Goal: Browse casually: Explore the website without a specific task or goal

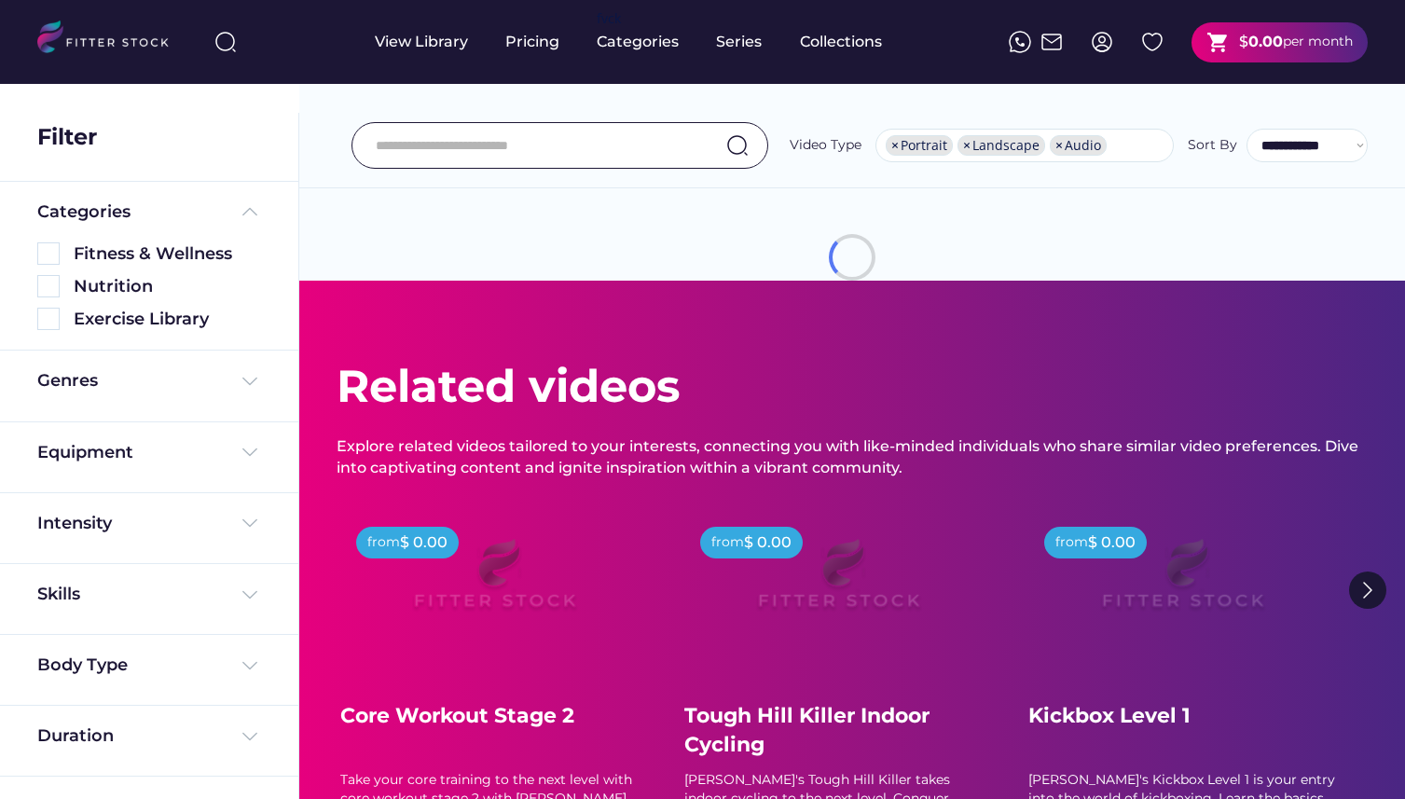
select select "**********"
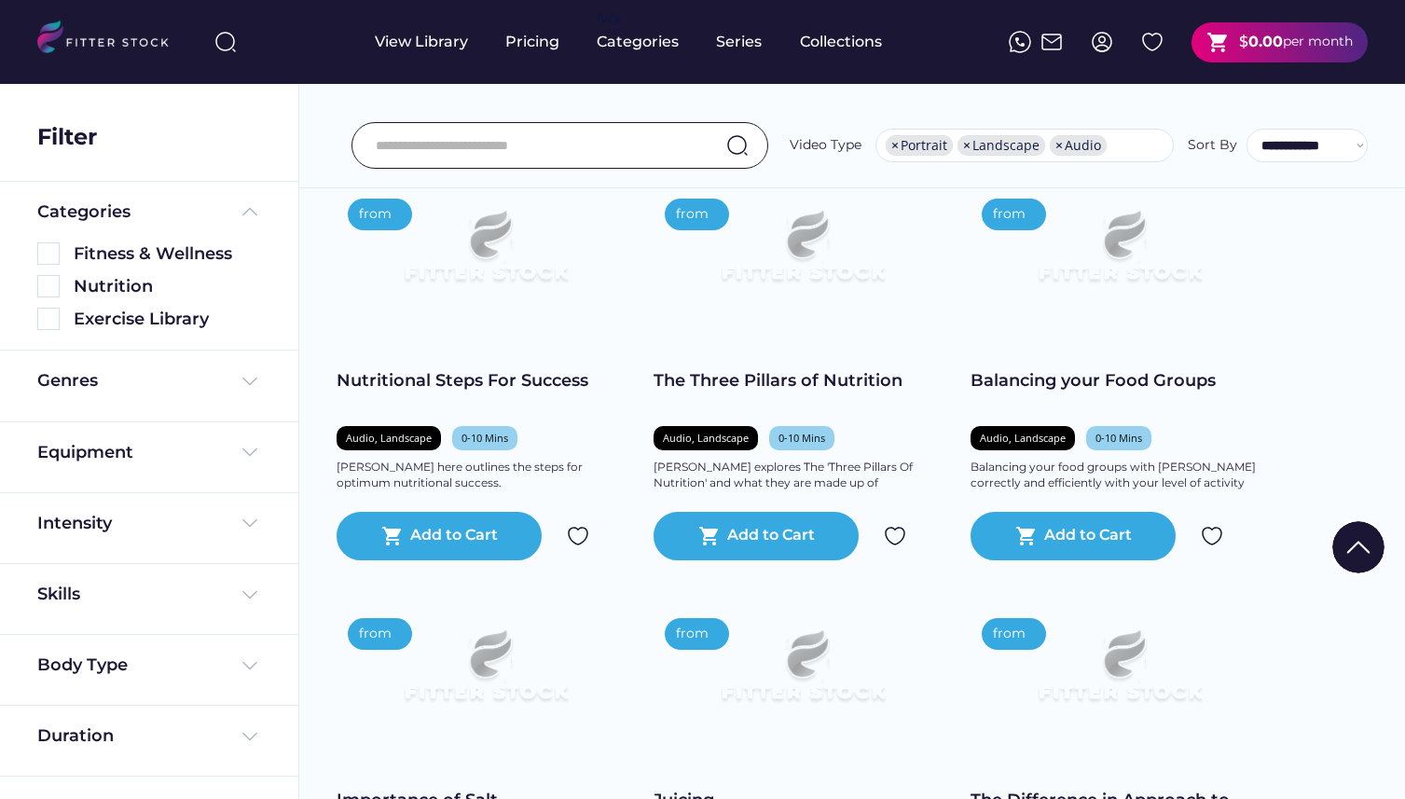
scroll to position [11493, 0]
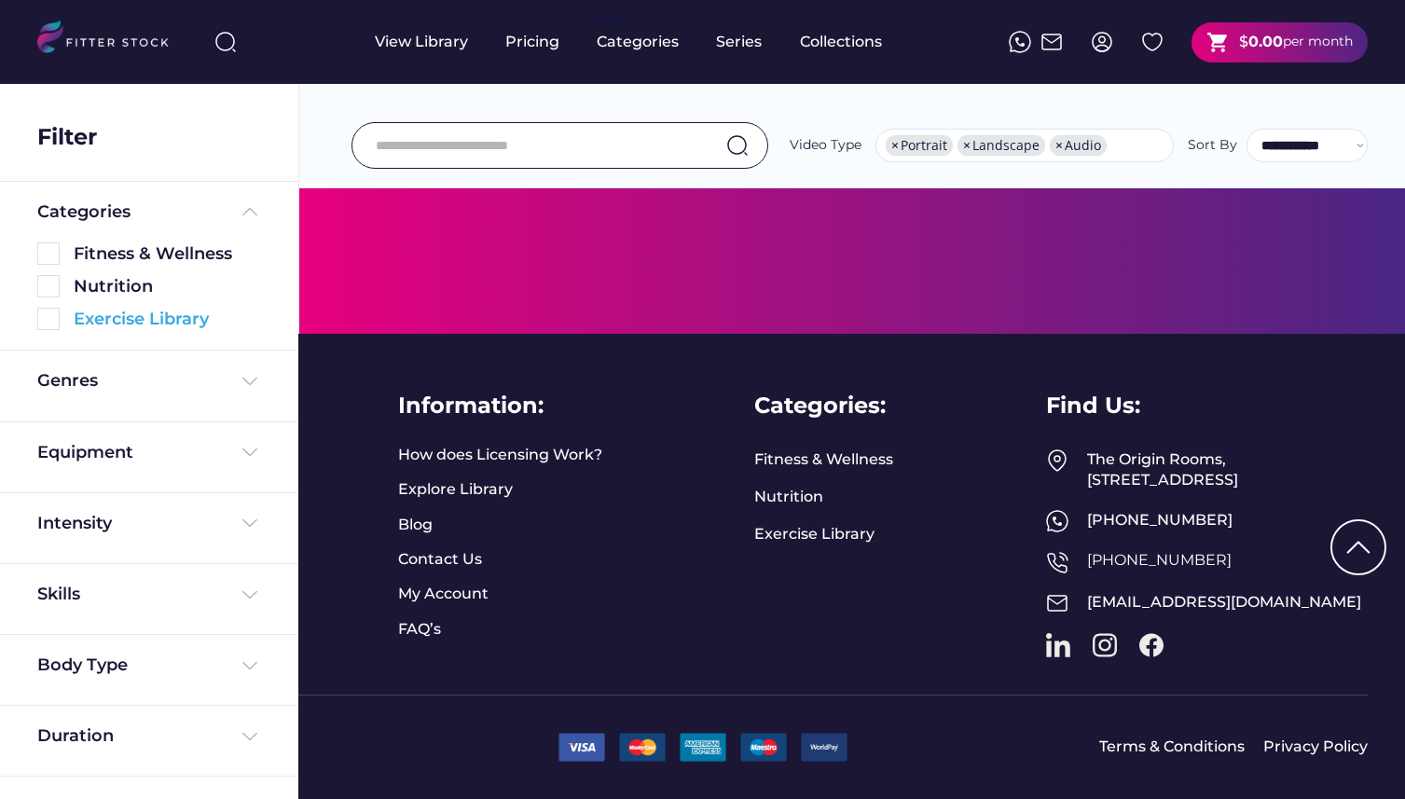
click at [57, 323] on img at bounding box center [48, 319] width 22 height 22
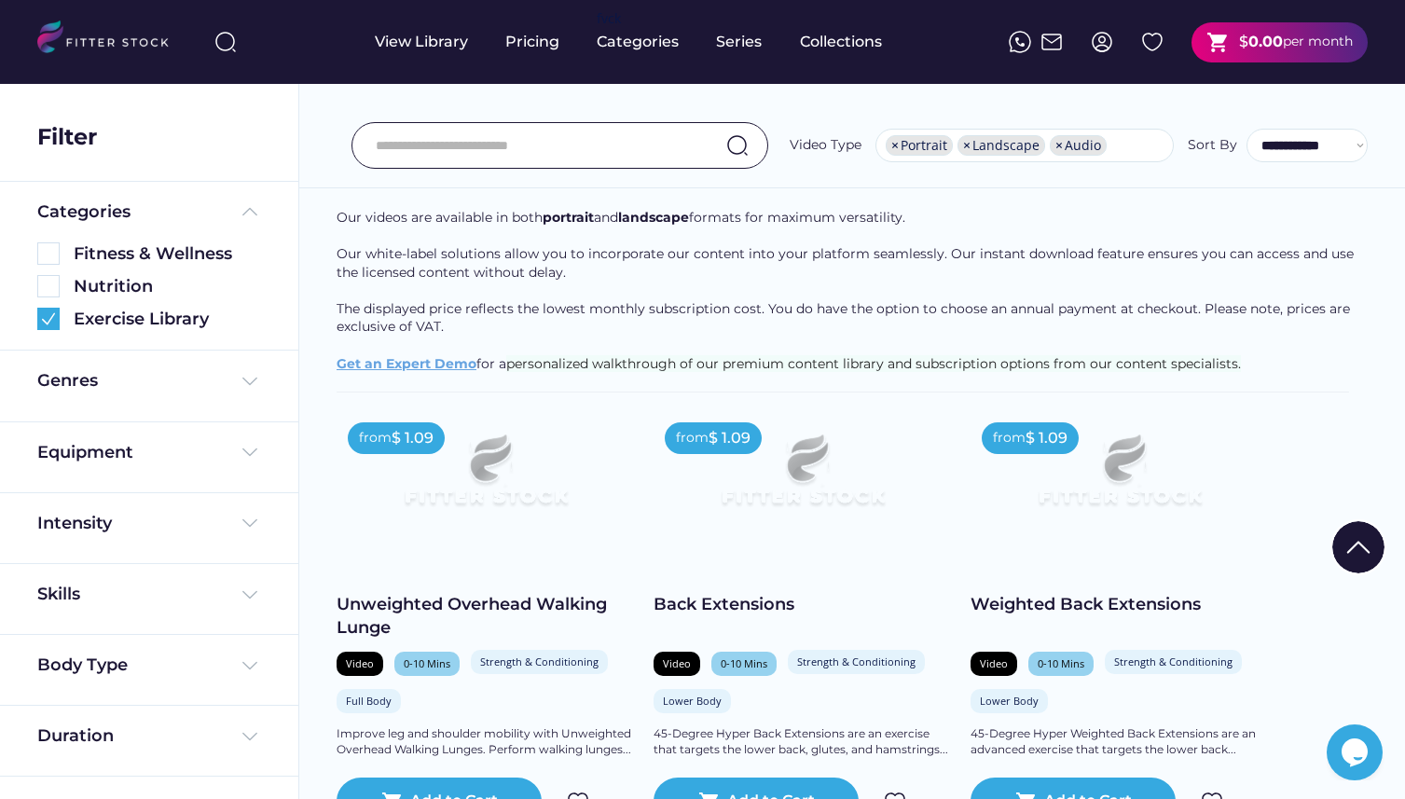
scroll to position [216, 0]
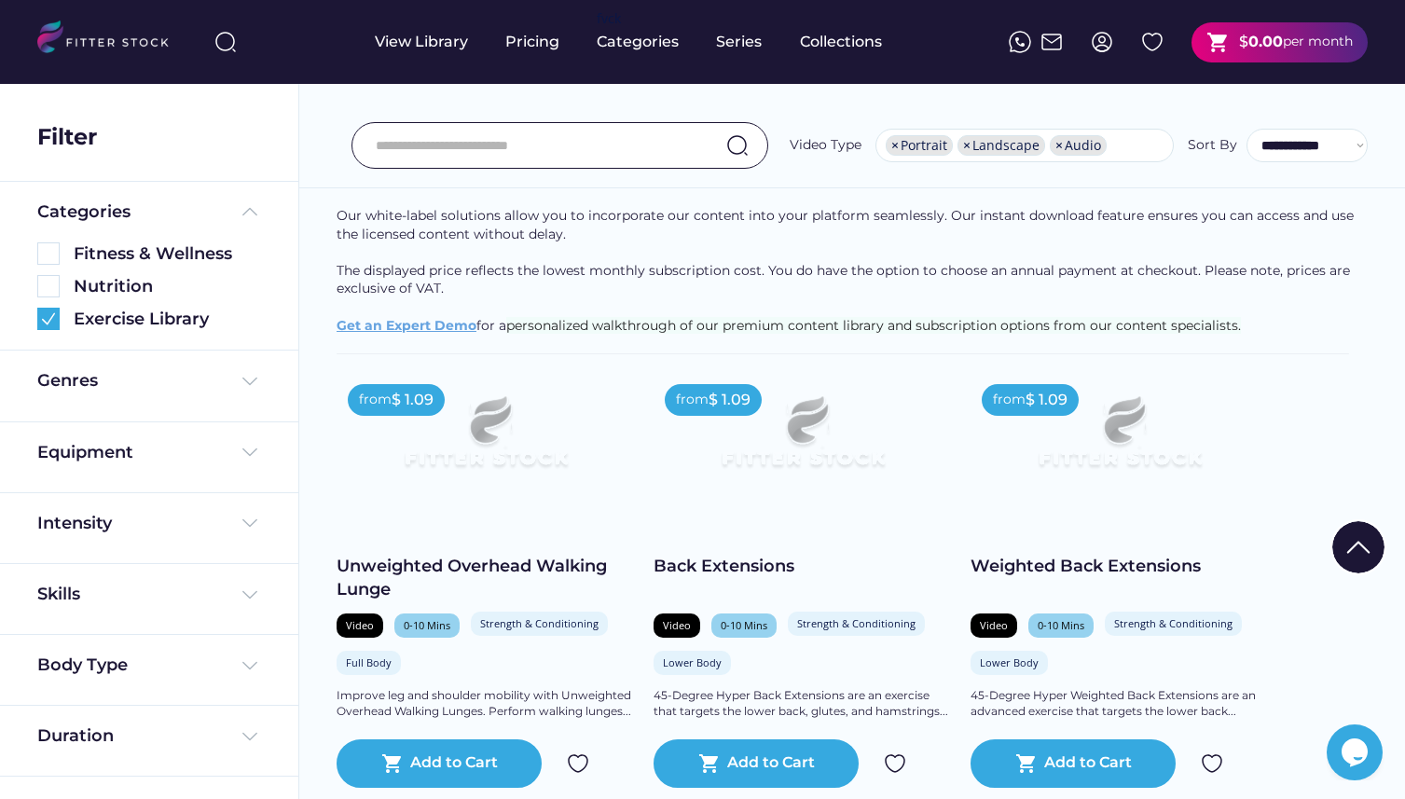
click at [508, 427] on img at bounding box center [485, 440] width 239 height 134
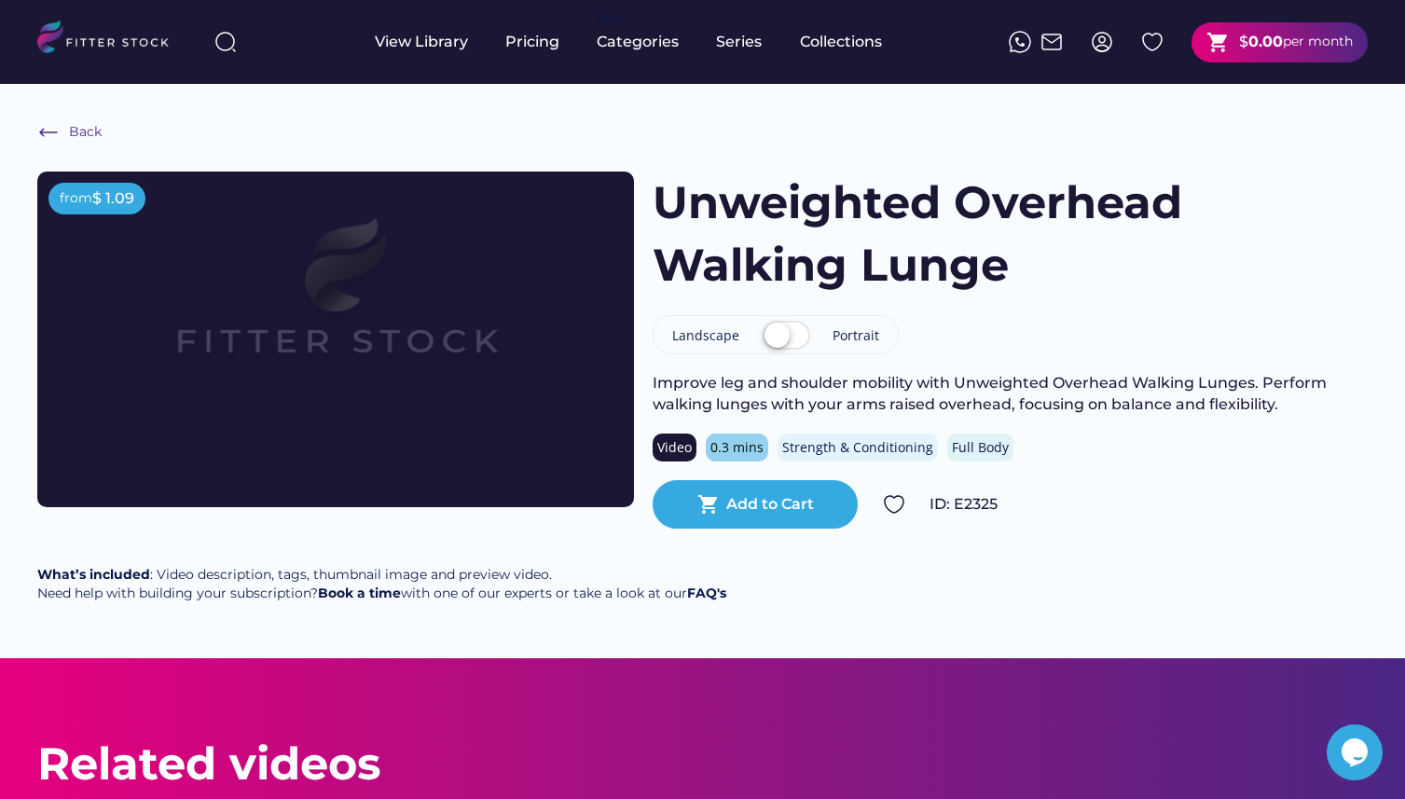
click at [793, 327] on label at bounding box center [786, 336] width 57 height 41
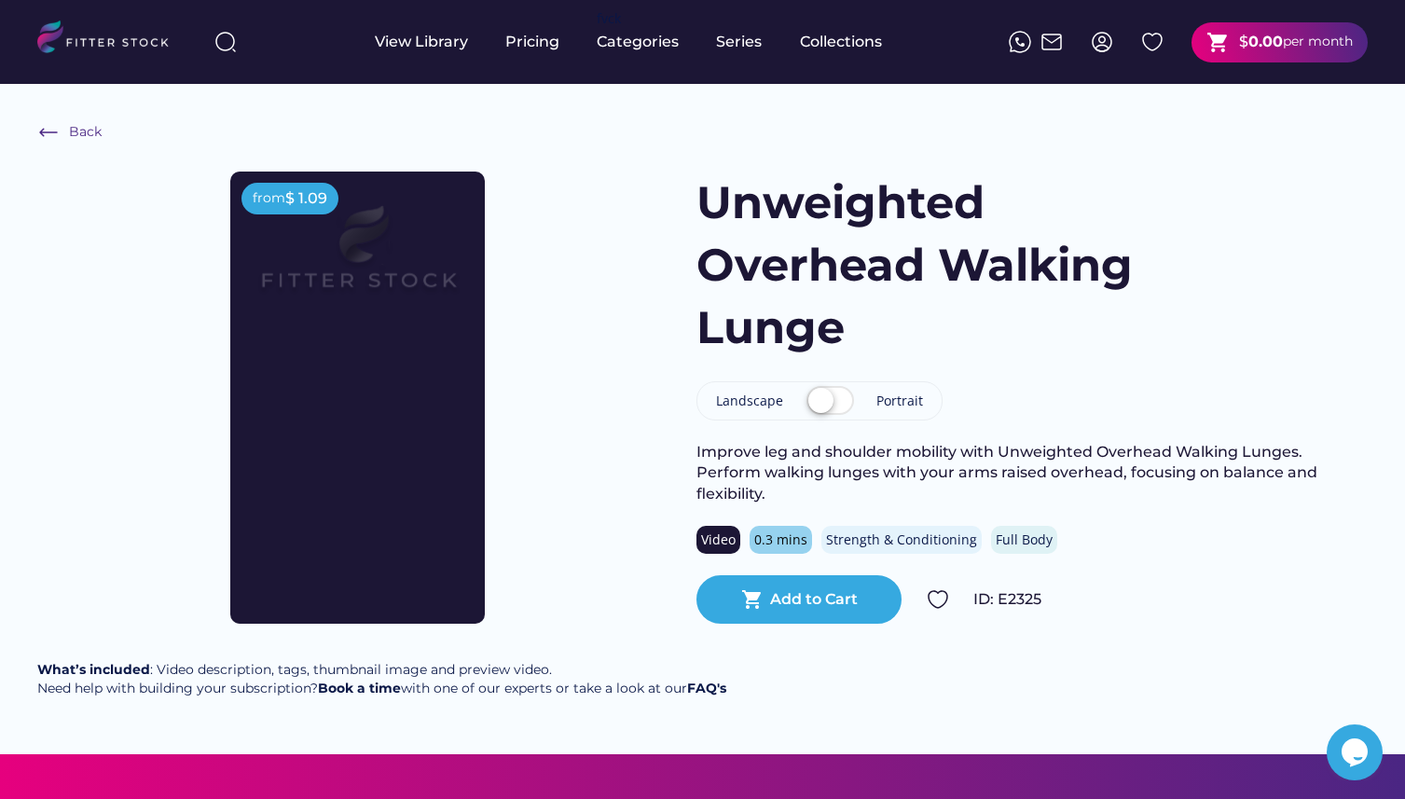
click at [827, 408] on label at bounding box center [830, 401] width 57 height 41
